Goal: Task Accomplishment & Management: Complete application form

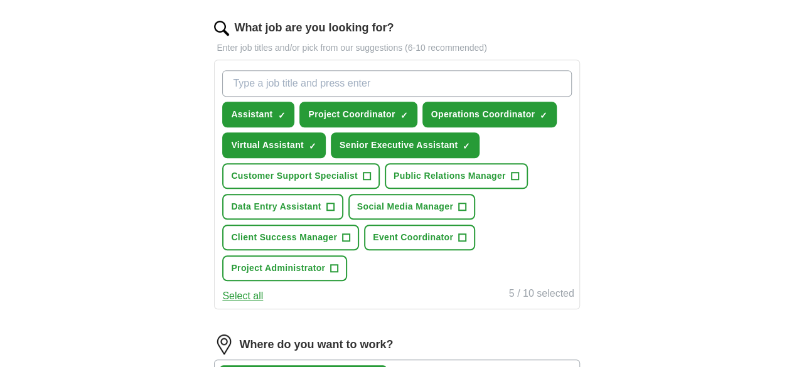
scroll to position [404, 0]
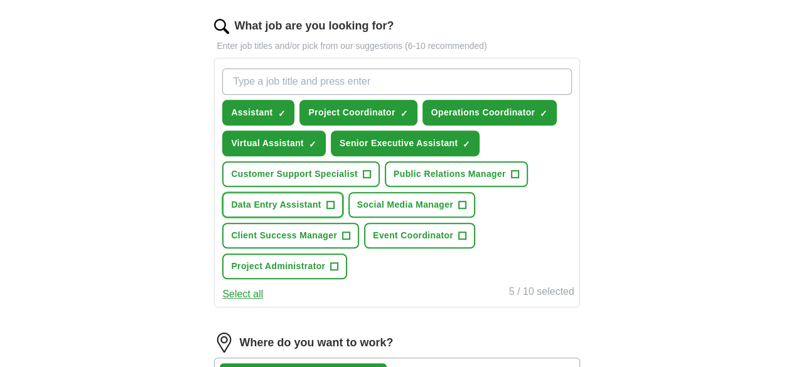
click at [334, 210] on span "+" at bounding box center [330, 205] width 8 height 10
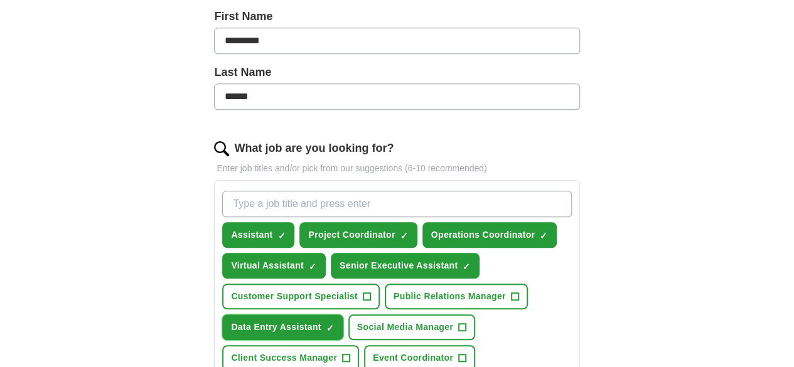
scroll to position [286, 0]
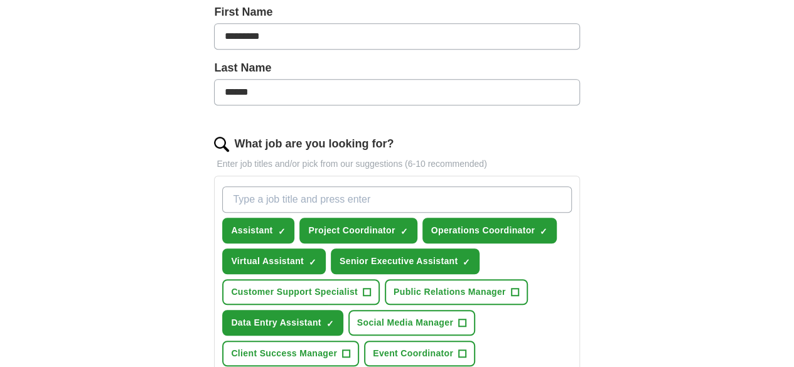
click at [325, 196] on input "What job are you looking for?" at bounding box center [396, 199] width 349 height 26
type input "e"
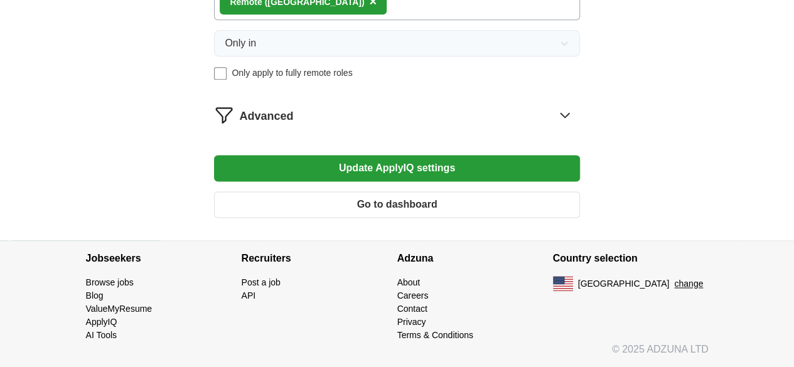
scroll to position [805, 0]
click at [427, 172] on button "Update ApplyIQ settings" at bounding box center [396, 168] width 365 height 26
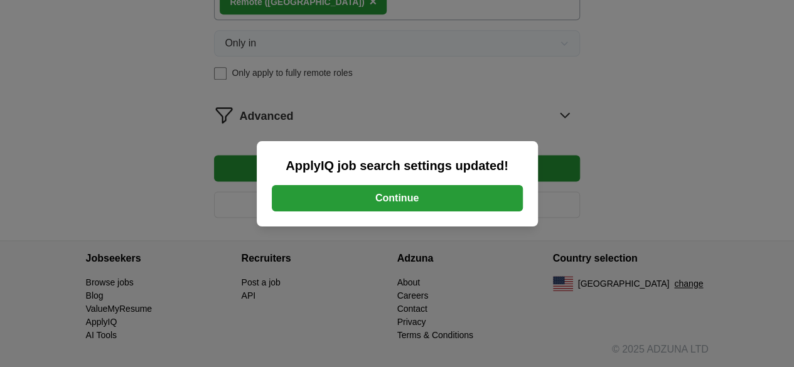
click at [392, 195] on button "Continue" at bounding box center [397, 198] width 251 height 26
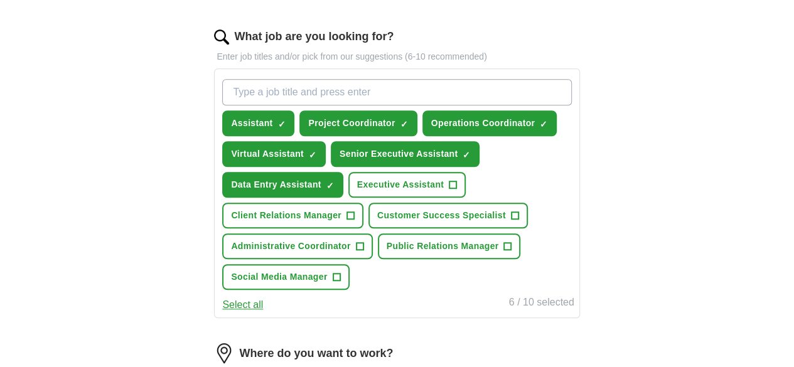
scroll to position [394, 0]
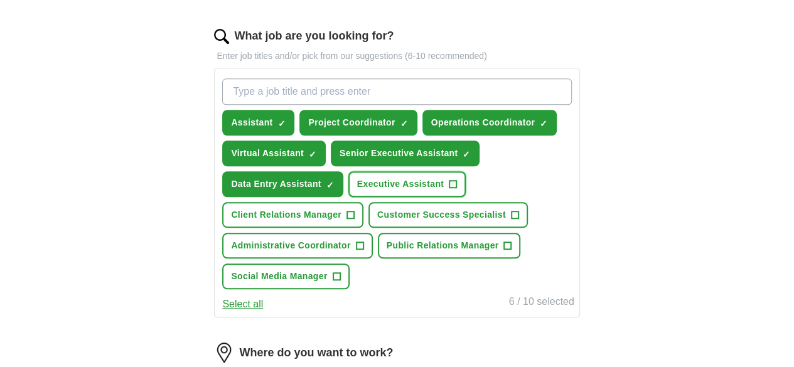
click at [449, 190] on span "+" at bounding box center [453, 185] width 8 height 10
click at [0, 0] on span "×" at bounding box center [0, 0] width 0 height 0
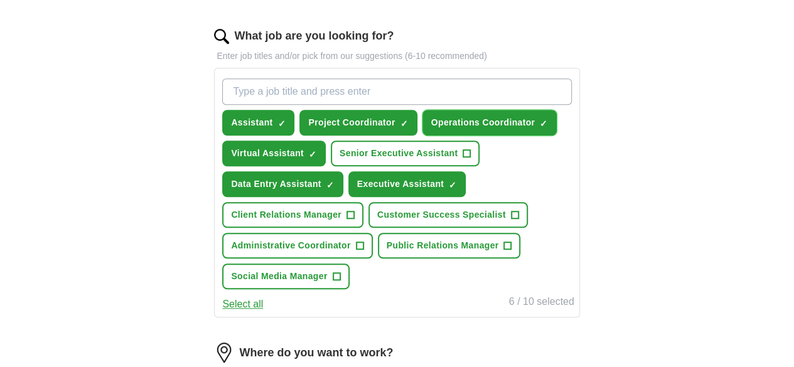
click at [0, 0] on span "×" at bounding box center [0, 0] width 0 height 0
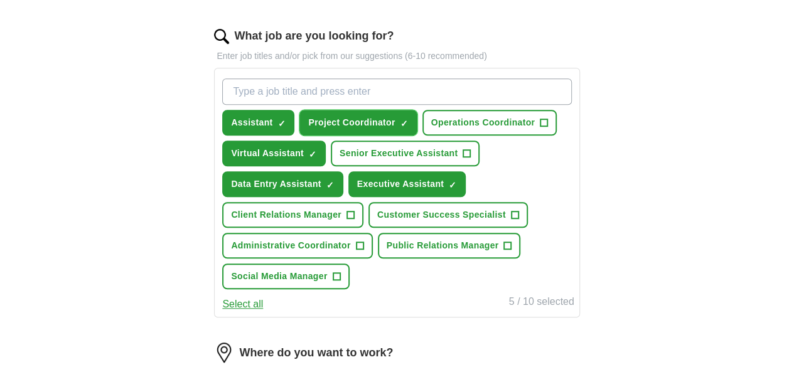
click at [0, 0] on span "×" at bounding box center [0, 0] width 0 height 0
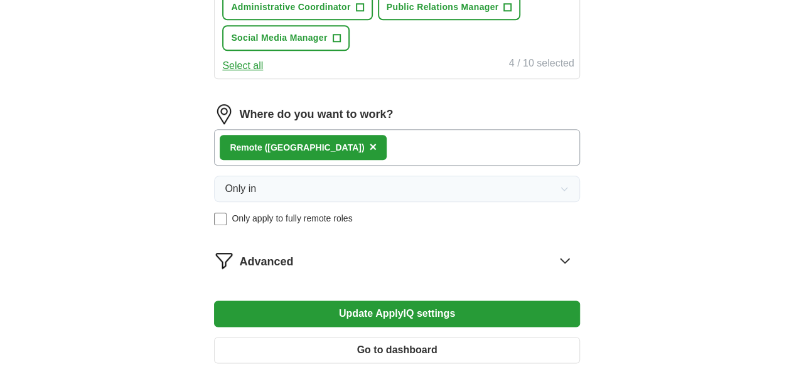
scroll to position [633, 0]
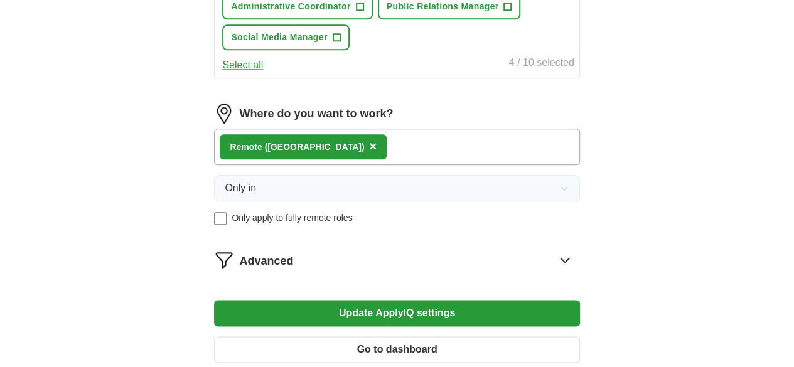
click at [402, 165] on div "Remote (US) ×" at bounding box center [396, 147] width 365 height 36
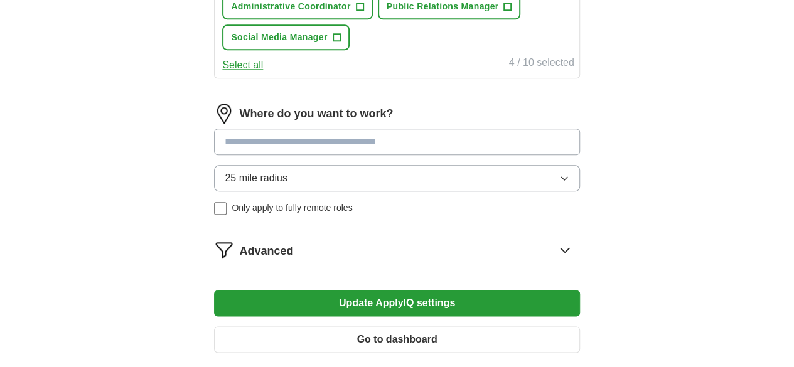
click at [316, 155] on input at bounding box center [396, 142] width 365 height 26
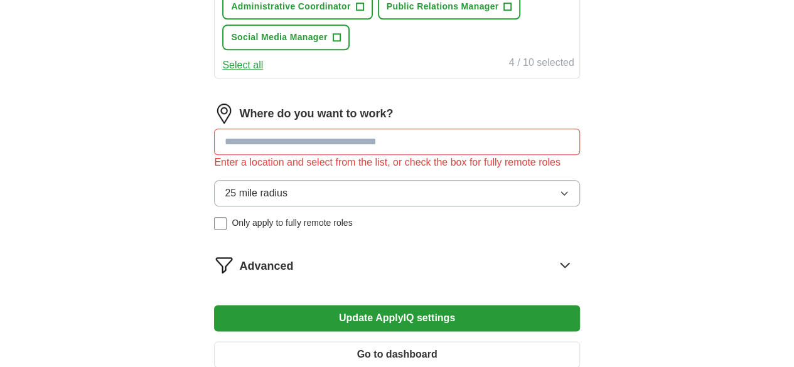
click at [255, 230] on div "25 mile radius Only apply to fully remote roles" at bounding box center [396, 205] width 365 height 50
click at [297, 155] on input at bounding box center [396, 142] width 365 height 26
type input "*"
type input "**"
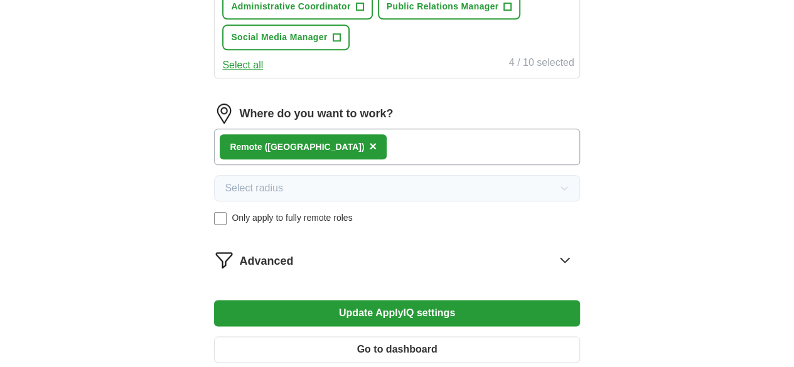
click at [419, 165] on div "Remote (US) ×" at bounding box center [396, 147] width 365 height 36
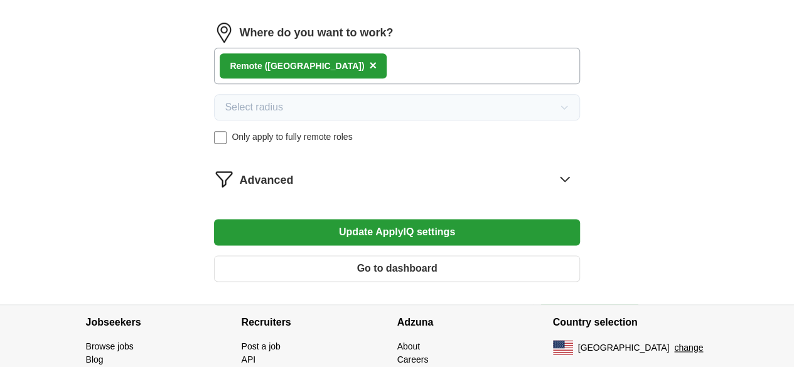
scroll to position [716, 0]
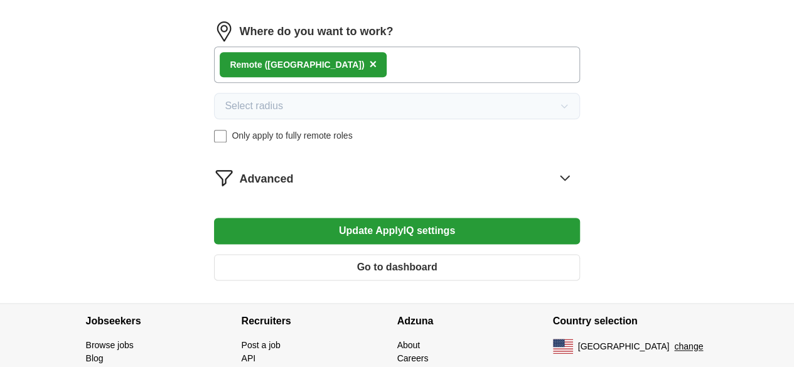
click at [397, 244] on button "Update ApplyIQ settings" at bounding box center [396, 231] width 365 height 26
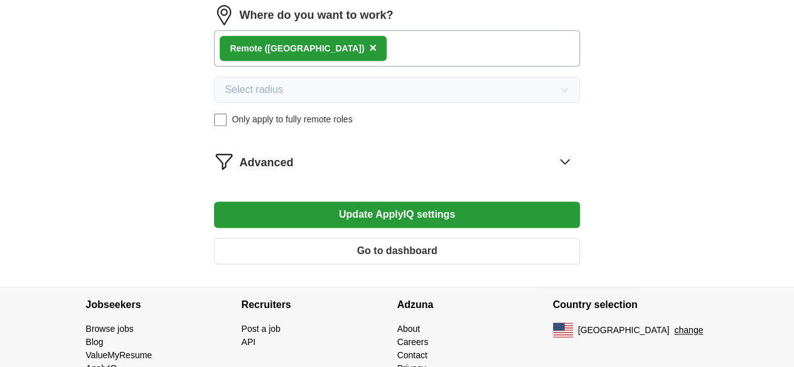
scroll to position [734, 0]
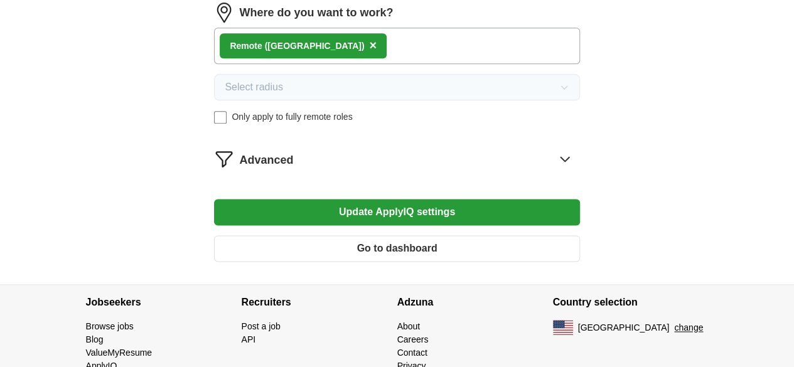
click at [422, 225] on button "Update ApplyIQ settings" at bounding box center [396, 212] width 365 height 26
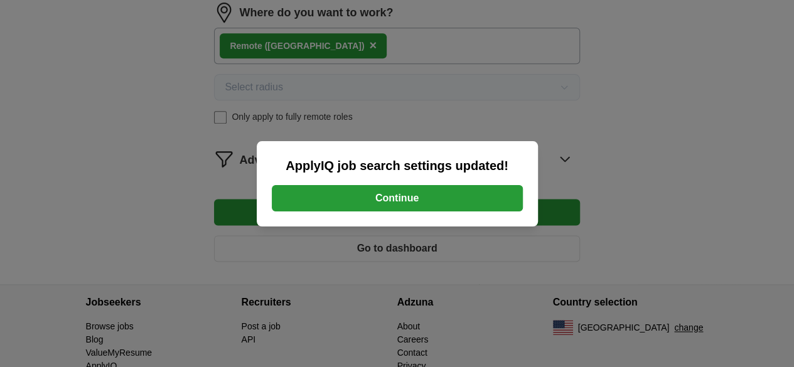
click at [456, 208] on button "Continue" at bounding box center [397, 198] width 251 height 26
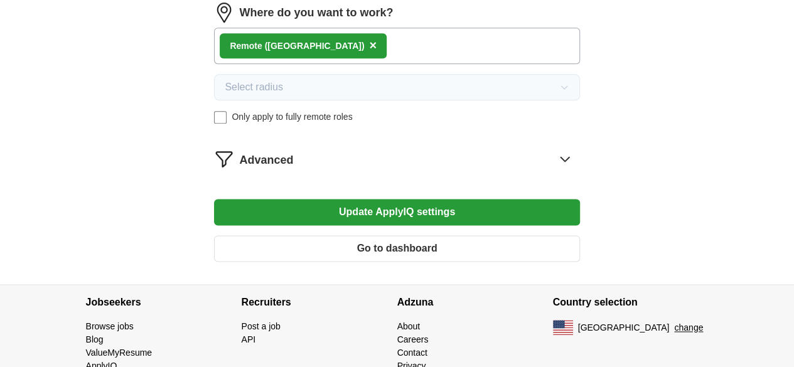
scroll to position [805, 0]
